Goal: Navigation & Orientation: Find specific page/section

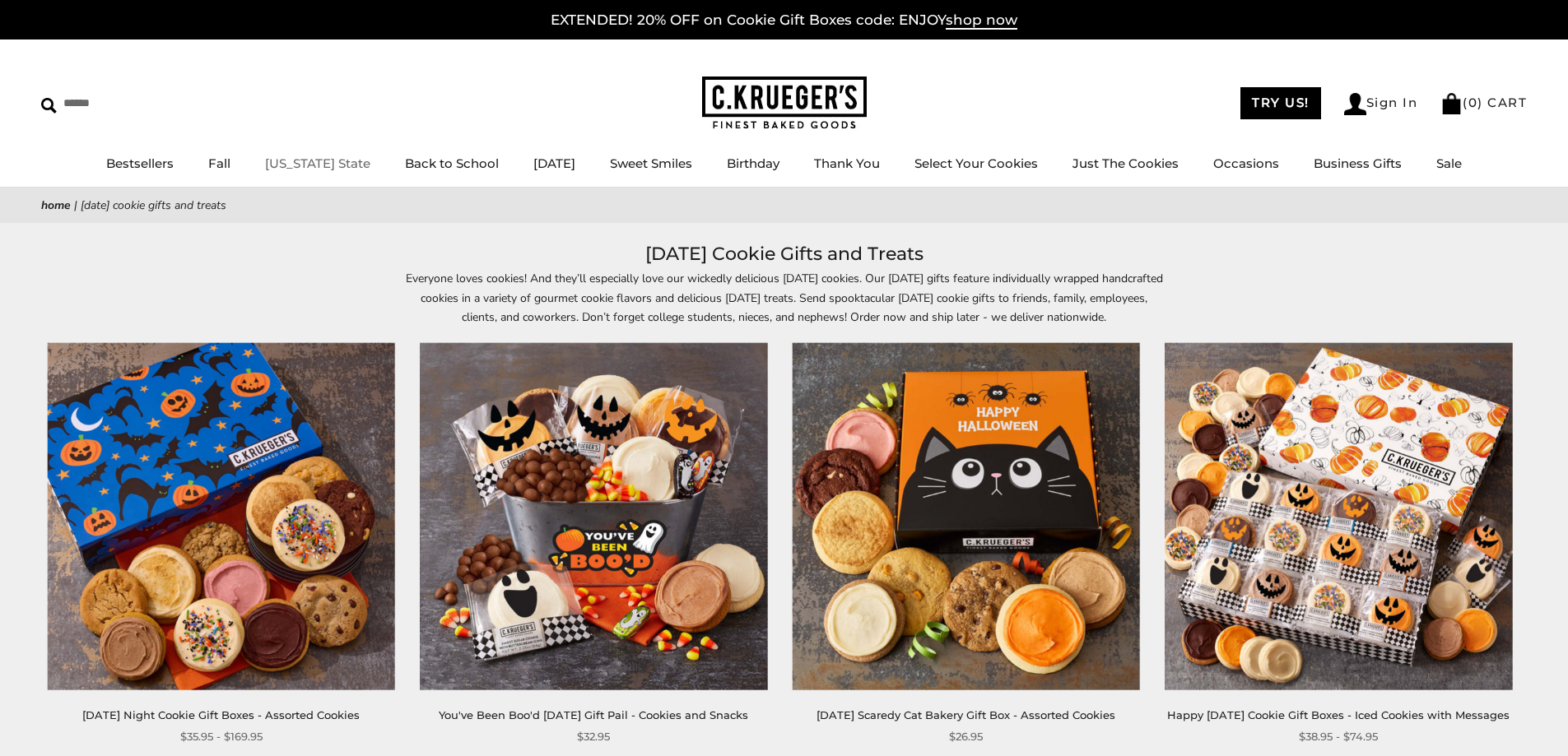
click at [320, 162] on link "[US_STATE] State" at bounding box center [317, 163] width 106 height 16
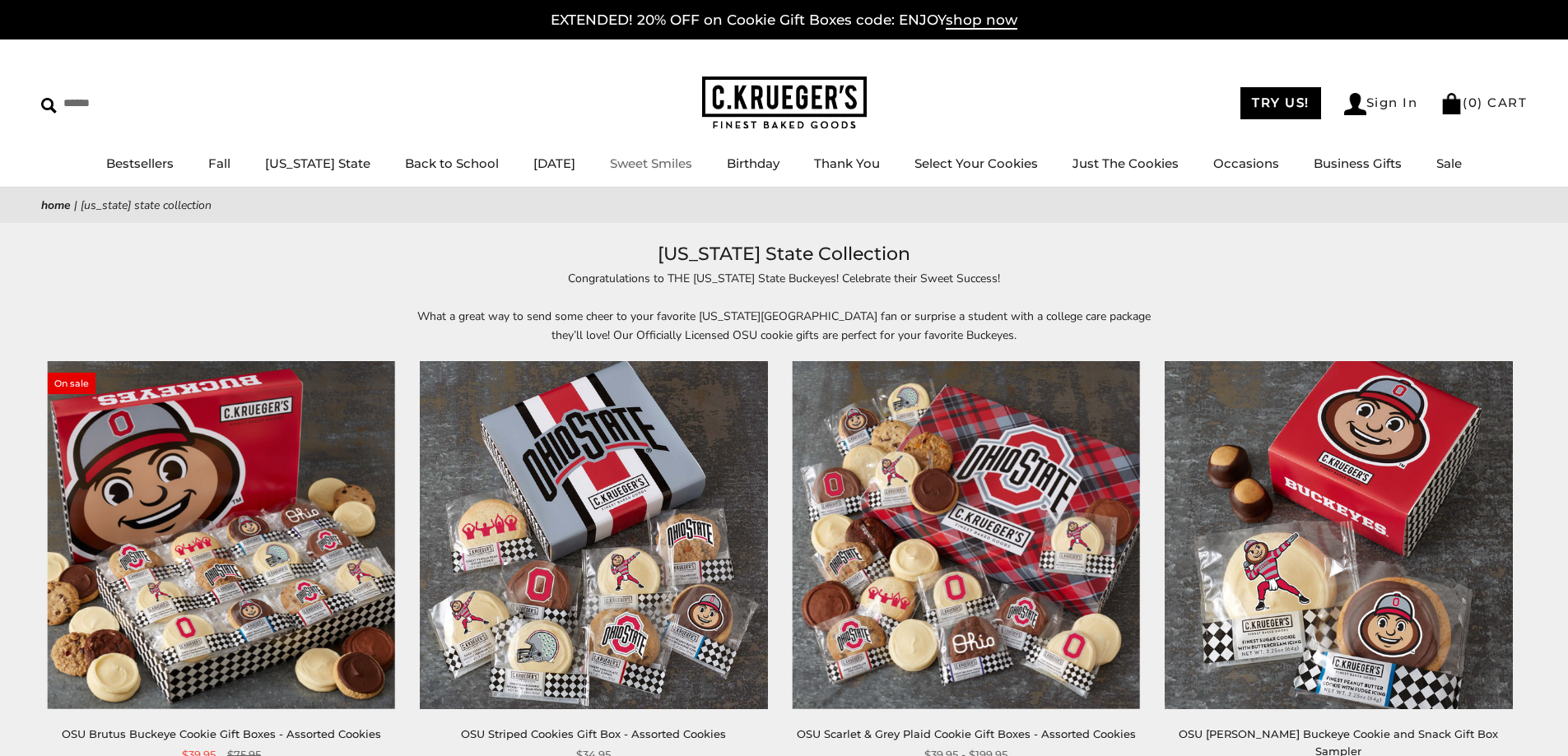
click at [673, 163] on link "Sweet Smiles" at bounding box center [651, 163] width 82 height 16
